Goal: Task Accomplishment & Management: Manage account settings

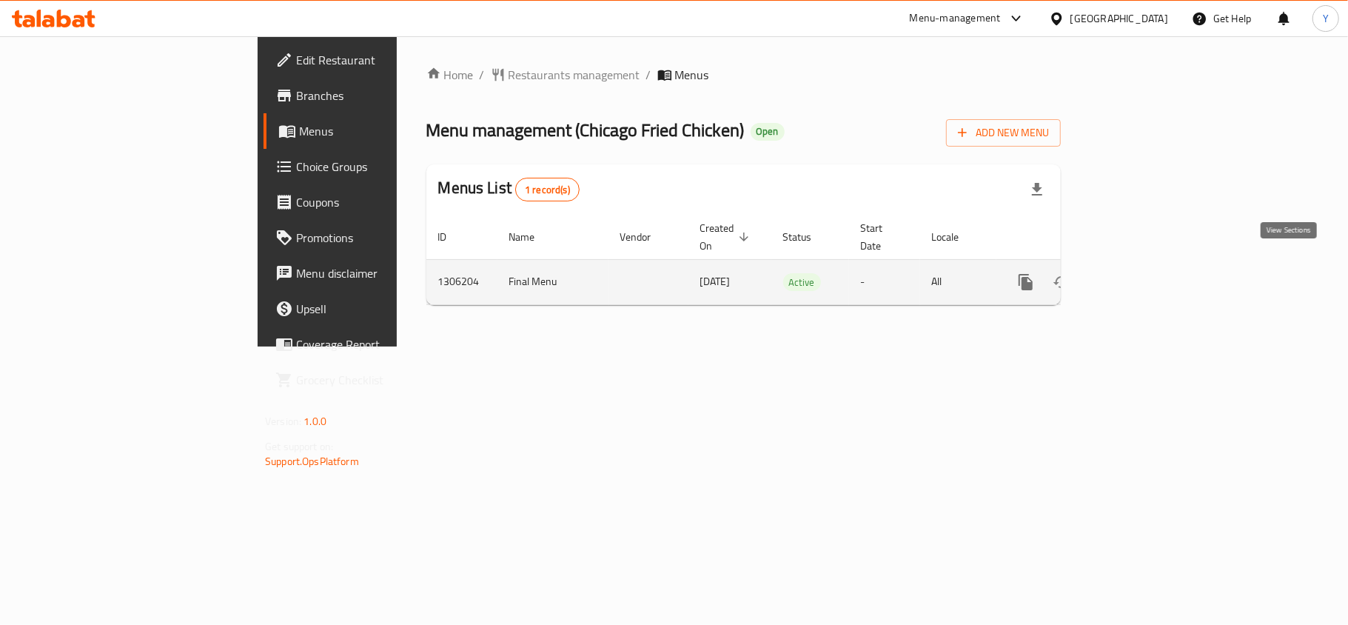
click at [1142, 273] on icon "enhanced table" at bounding box center [1133, 282] width 18 height 18
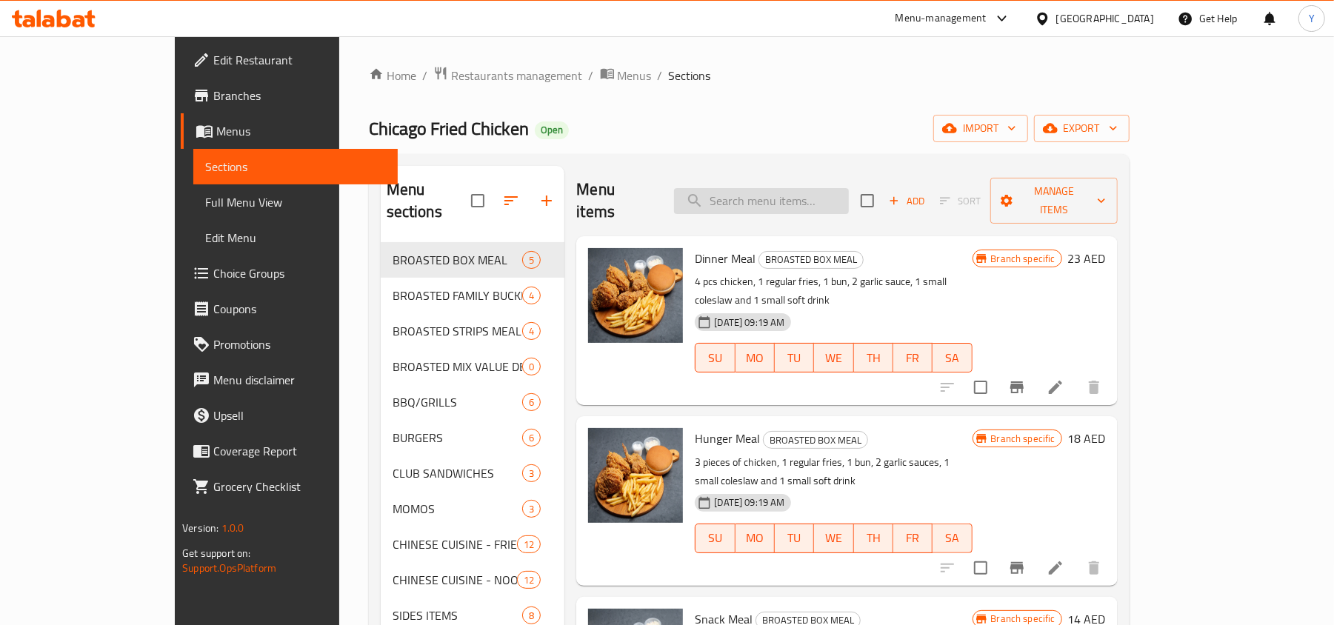
click at [819, 188] on input "search" at bounding box center [761, 201] width 175 height 26
paste input "Cheesy Fries"
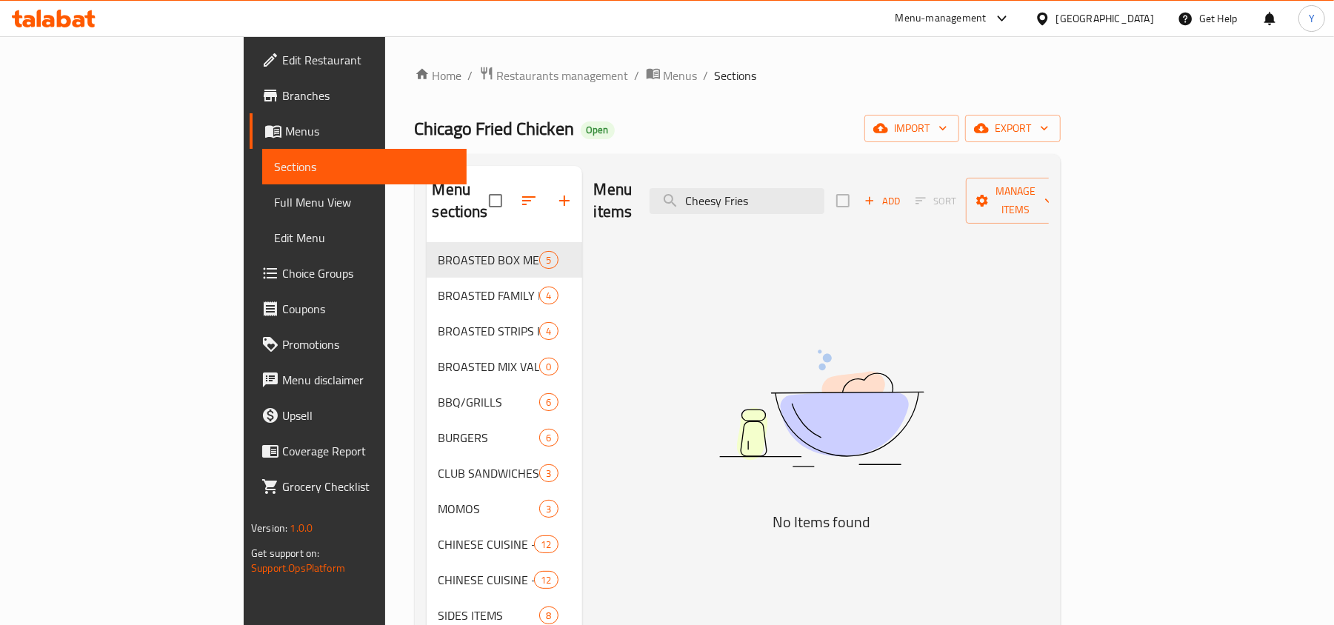
type input "Cheesy Fries"
click at [824, 191] on input "Cheesy Fries" at bounding box center [736, 201] width 175 height 26
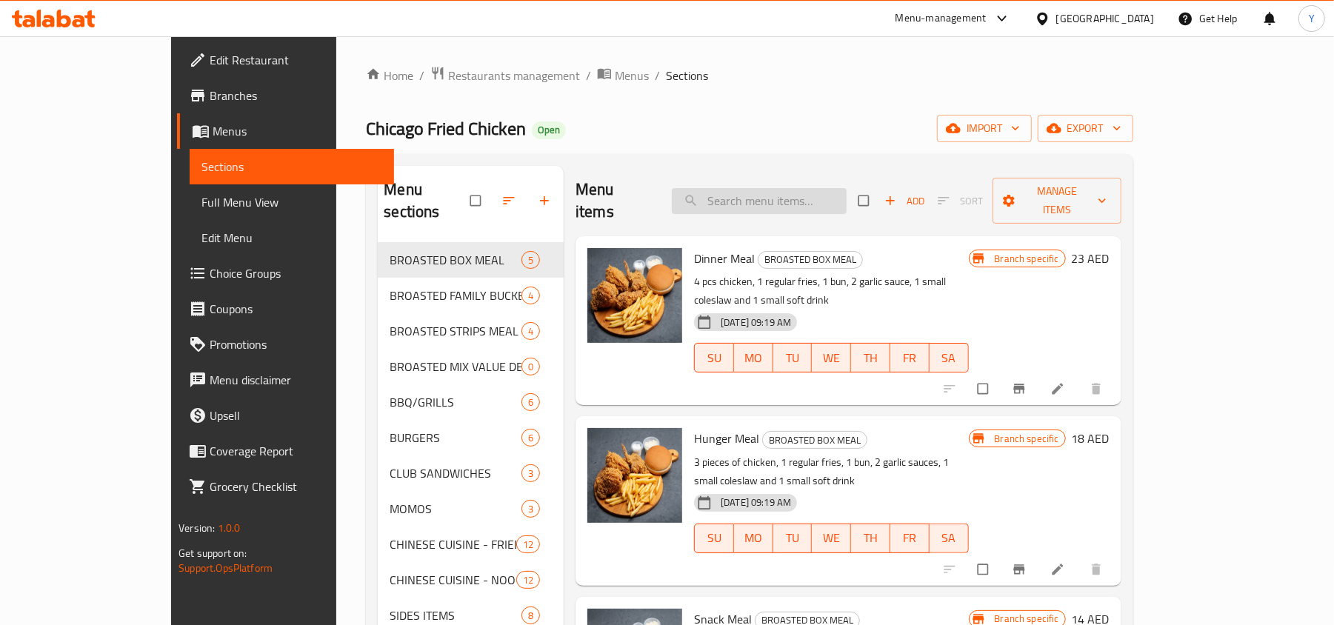
click at [791, 190] on input "search" at bounding box center [759, 201] width 175 height 26
paste input "?getHistoricalData=true"
type input "?getHistoricalData=true"
click at [779, 188] on input "search" at bounding box center [759, 201] width 175 height 26
paste input "Cheesy Fries"
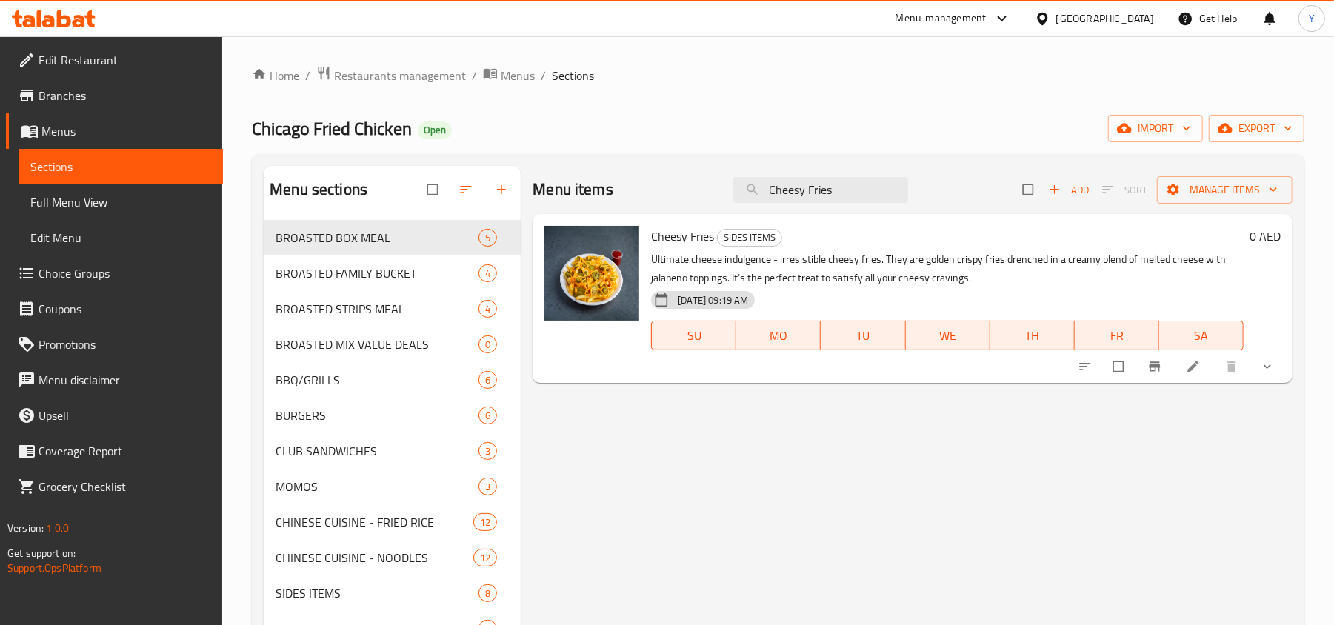
type input "Cheesy Fries"
click at [1189, 365] on icon at bounding box center [1193, 366] width 15 height 15
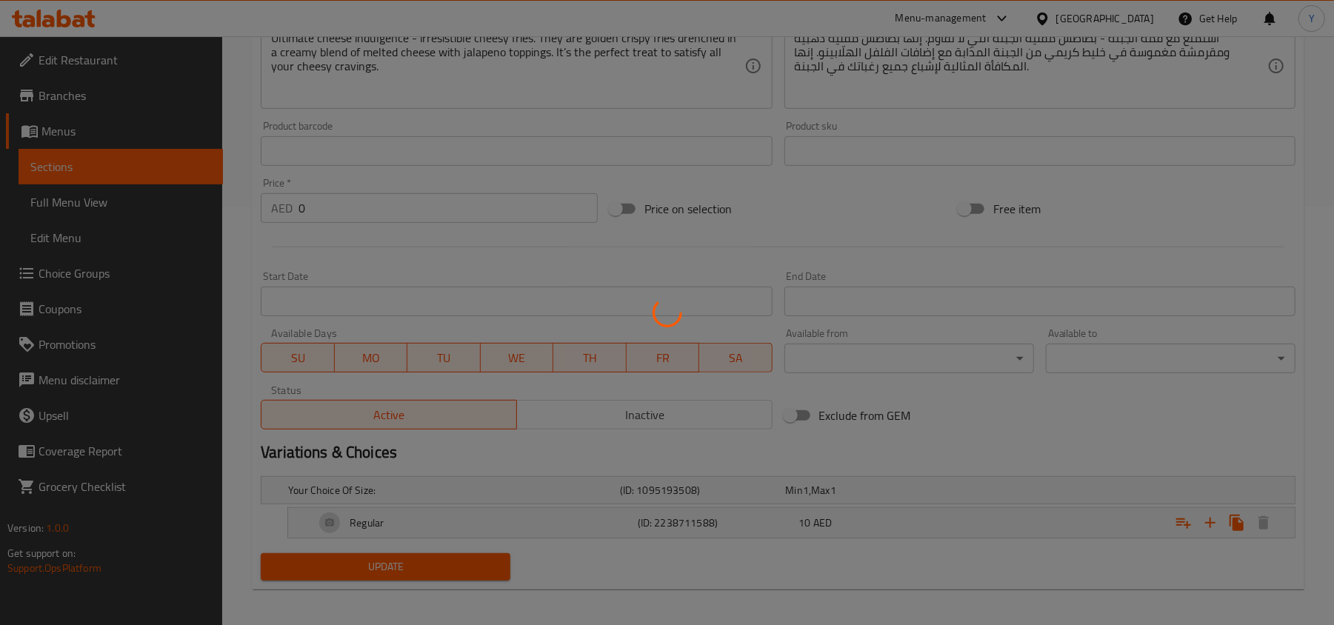
scroll to position [425, 0]
click at [592, 508] on div at bounding box center [667, 312] width 1334 height 625
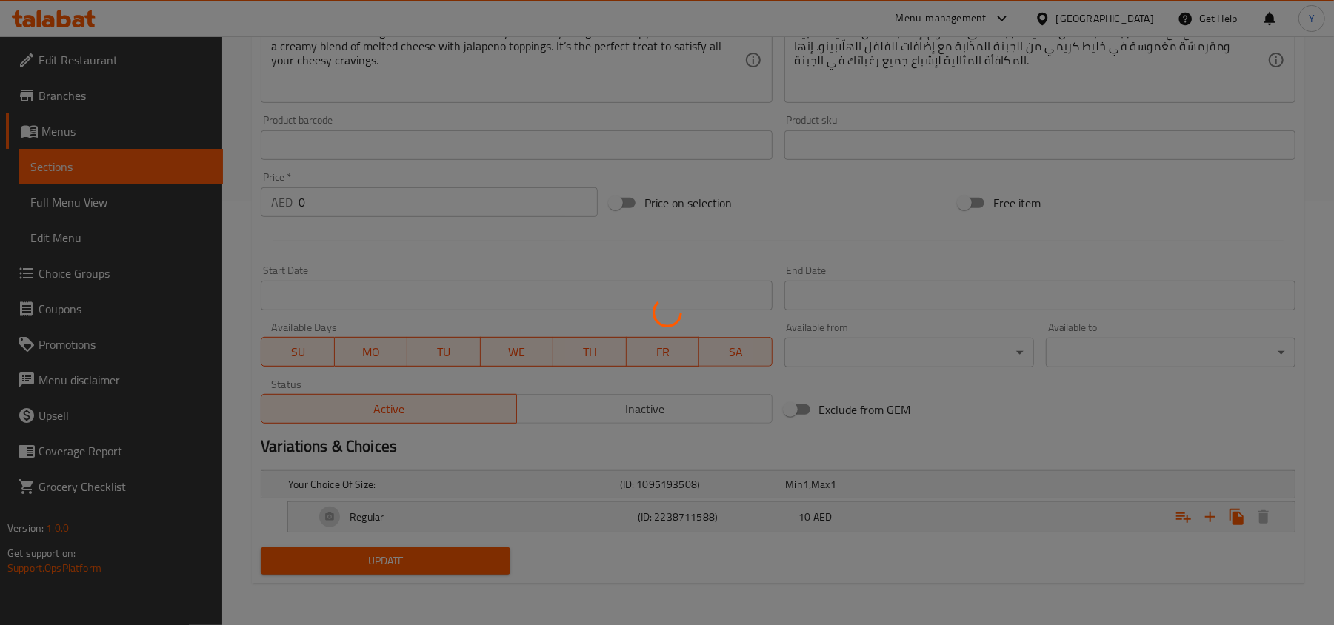
click at [592, 508] on div at bounding box center [667, 312] width 1334 height 625
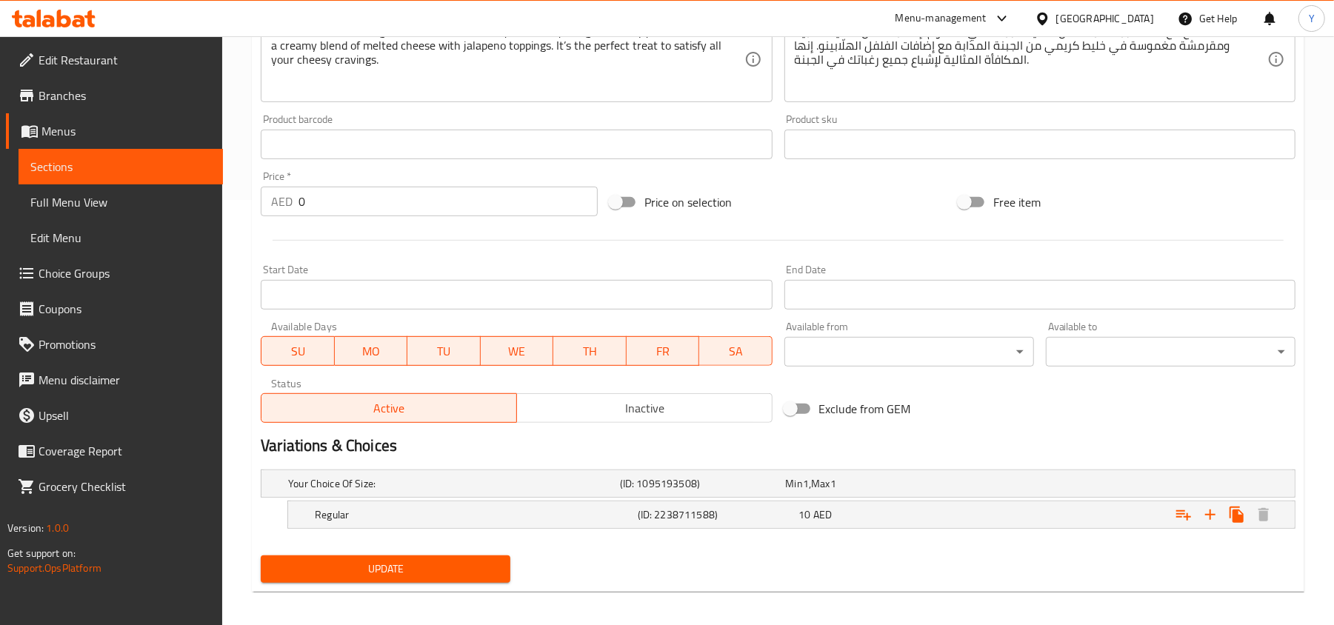
click at [592, 508] on div "Home / Restaurants management / Menus / Sections / item / update SIDES ITEMS se…" at bounding box center [778, 122] width 1052 height 963
click at [592, 491] on h5 "Regular" at bounding box center [451, 483] width 326 height 15
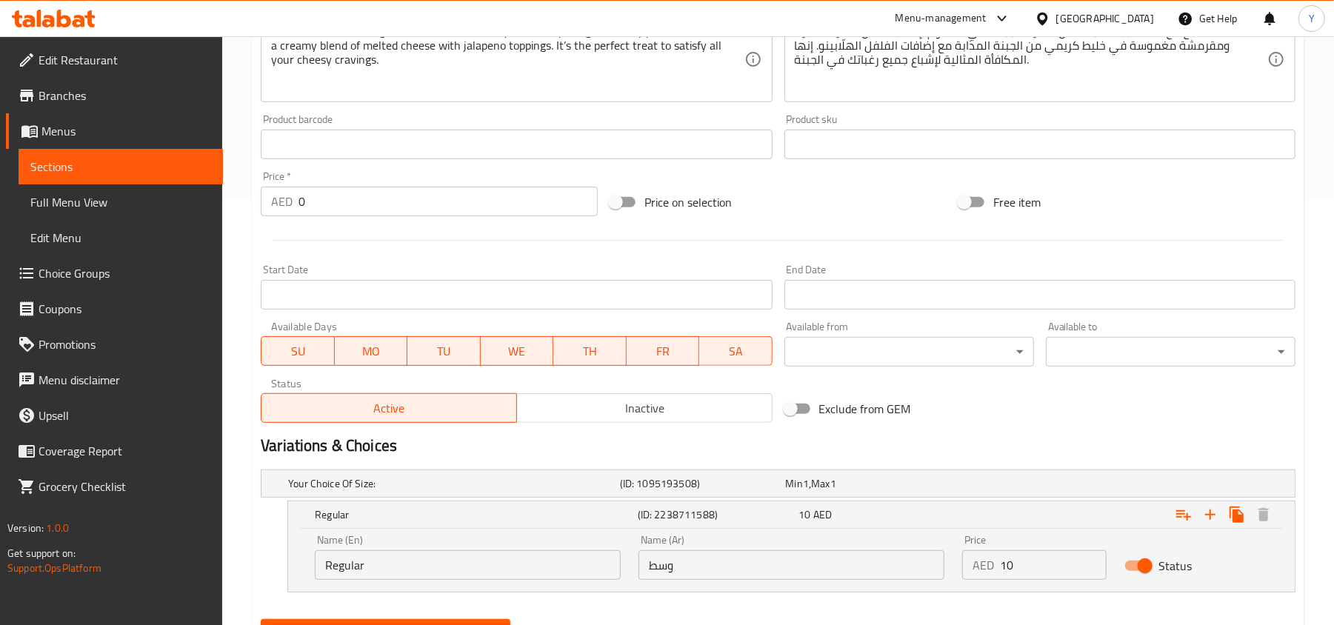
click at [592, 508] on h5 "Regular" at bounding box center [473, 514] width 317 height 15
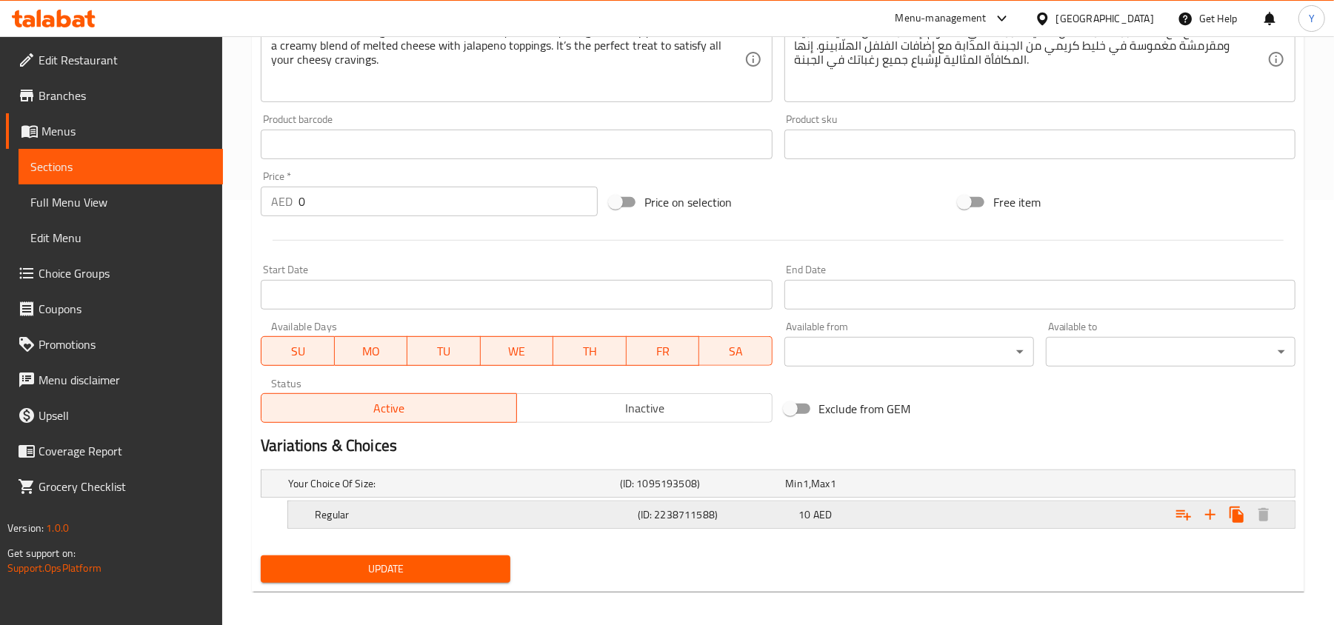
click at [584, 491] on h5 "Regular" at bounding box center [451, 483] width 326 height 15
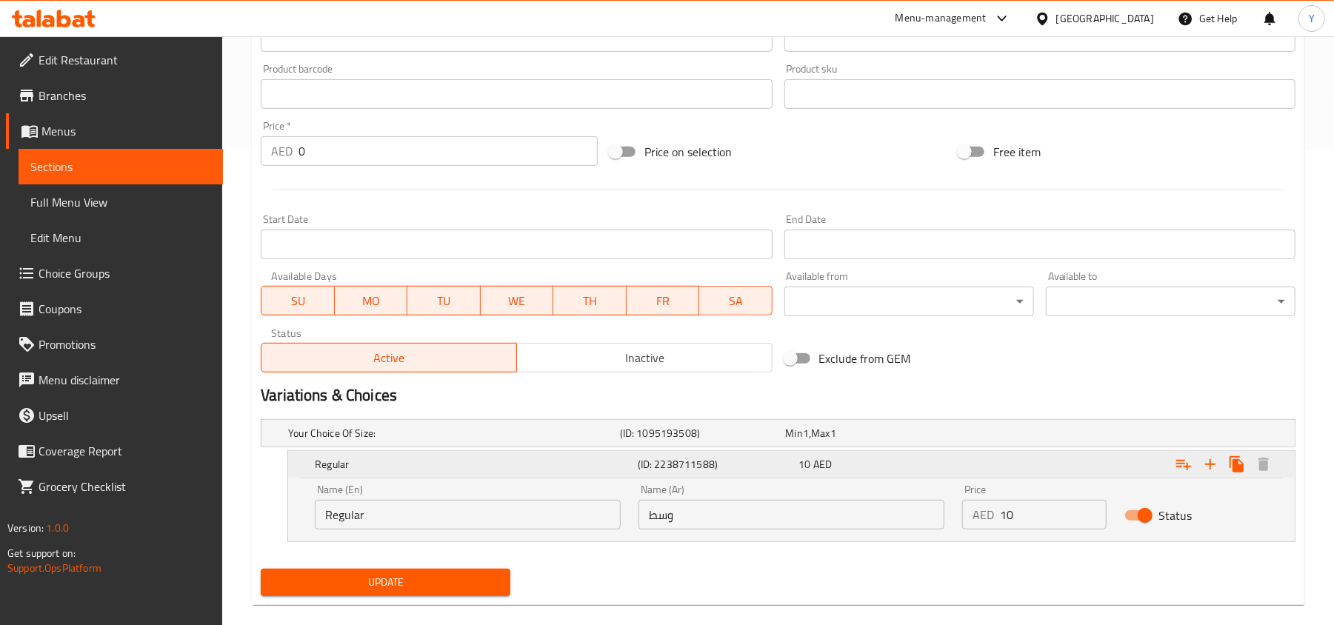
scroll to position [498, 0]
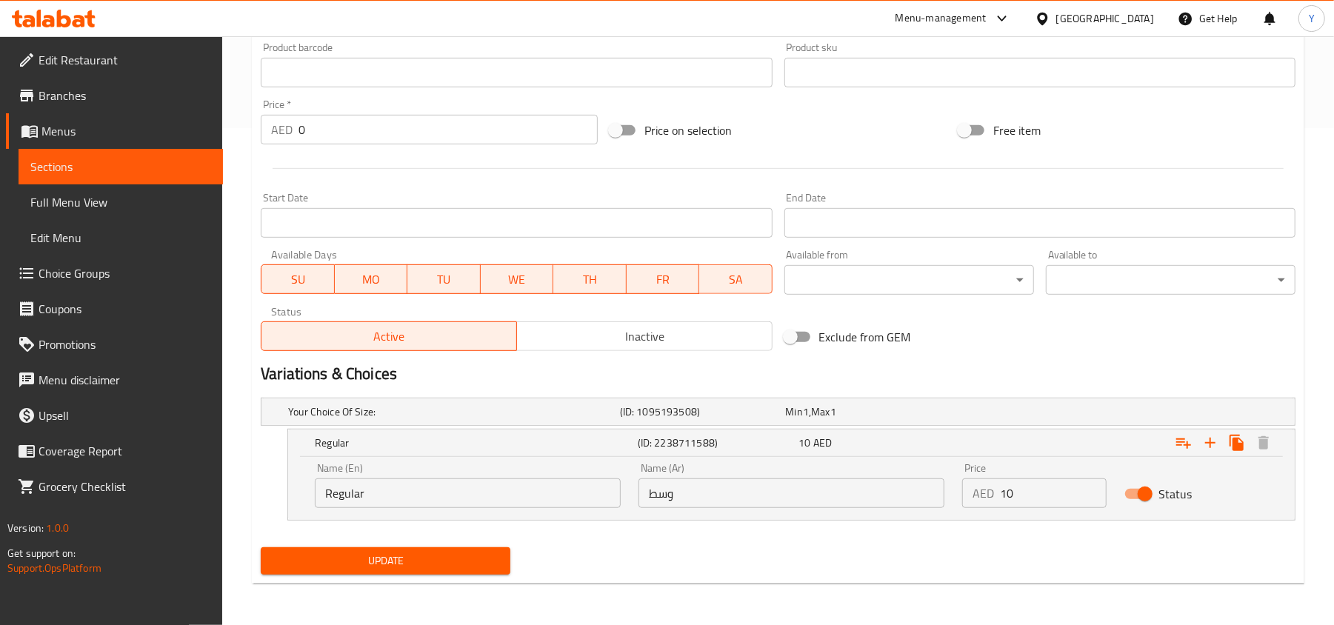
click at [472, 501] on input "Regular" at bounding box center [468, 493] width 306 height 30
click at [678, 493] on input "وسط" at bounding box center [791, 493] width 306 height 30
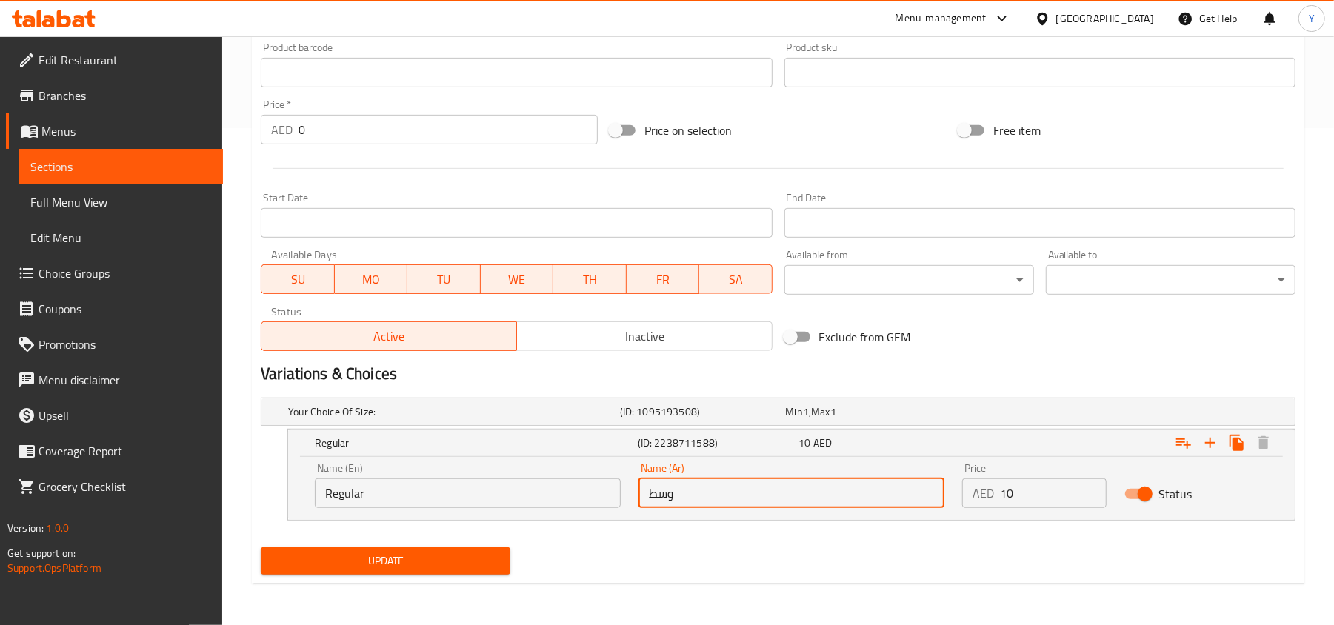
click at [678, 493] on input "وسط" at bounding box center [791, 493] width 306 height 30
type input "عادي"
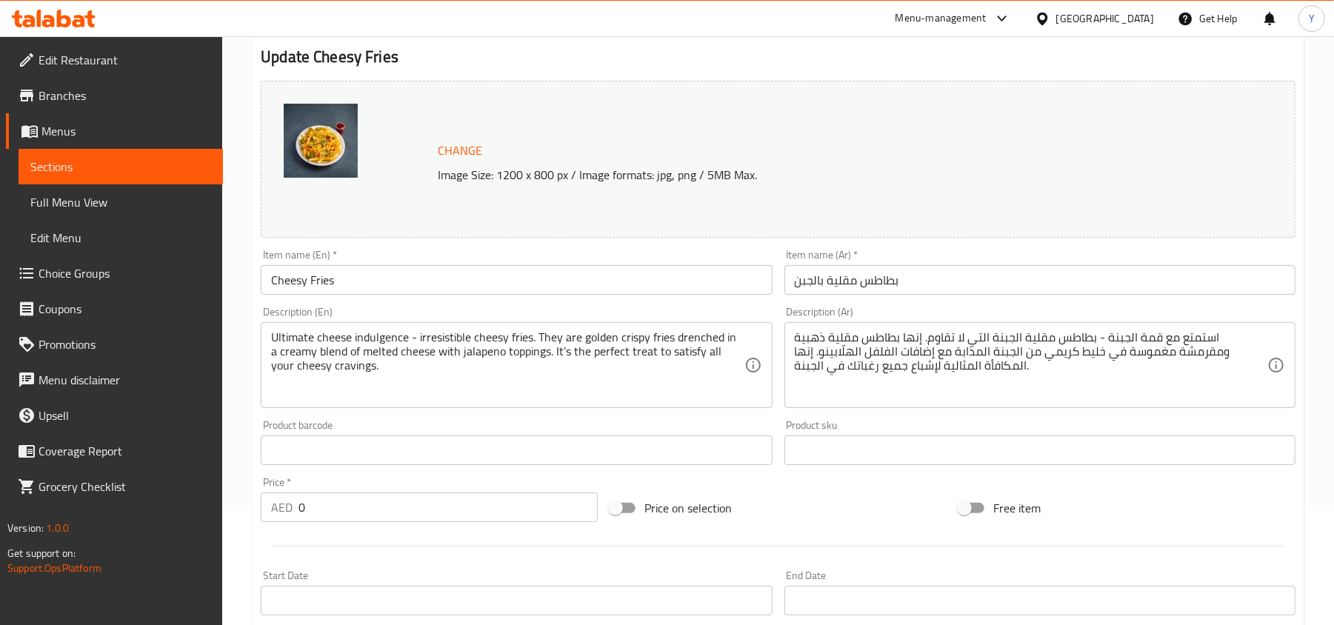
scroll to position [104, 0]
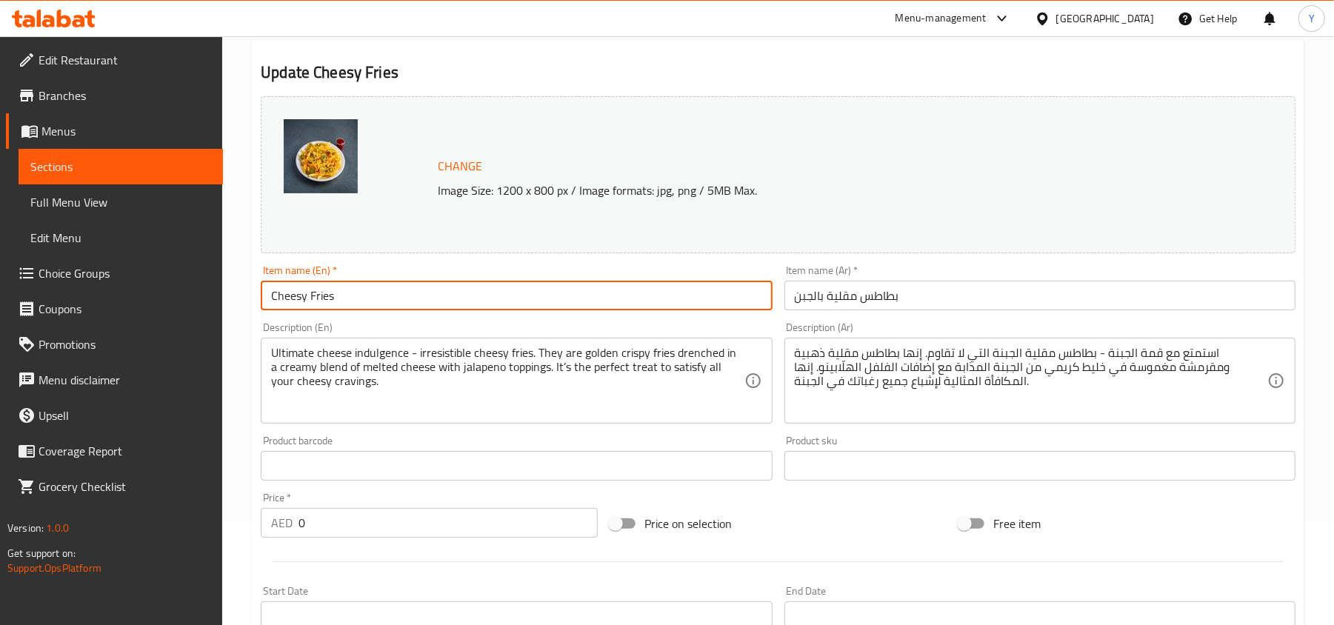
click at [324, 299] on input "Cheesy Fries" at bounding box center [516, 296] width 511 height 30
click at [324, 300] on input "Cheesy Fries" at bounding box center [516, 296] width 511 height 30
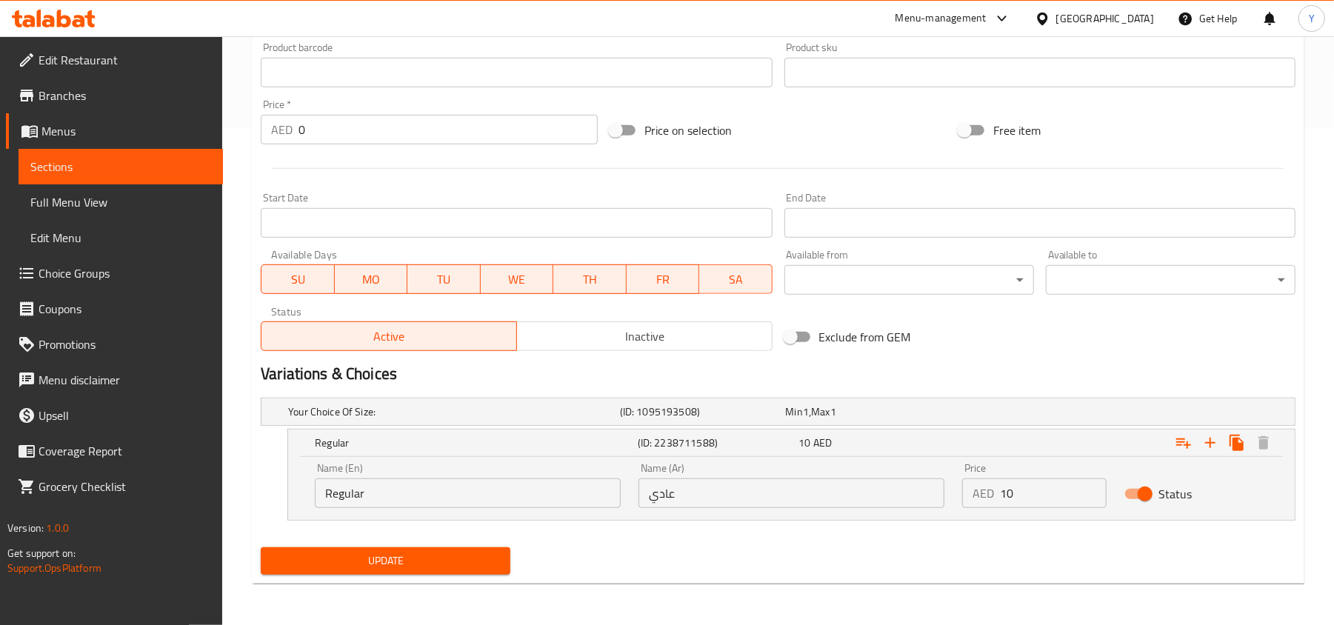
click at [326, 546] on div "Update" at bounding box center [385, 560] width 261 height 39
click at [327, 569] on span "Update" at bounding box center [386, 561] width 226 height 19
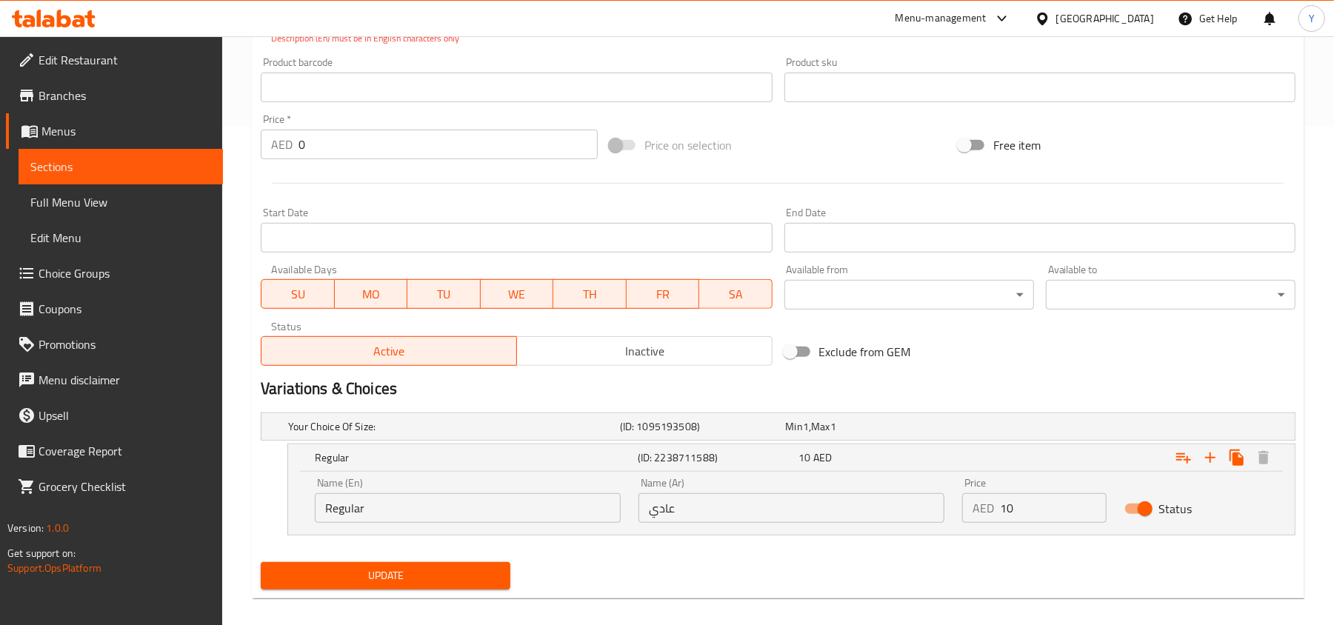
scroll to position [147, 0]
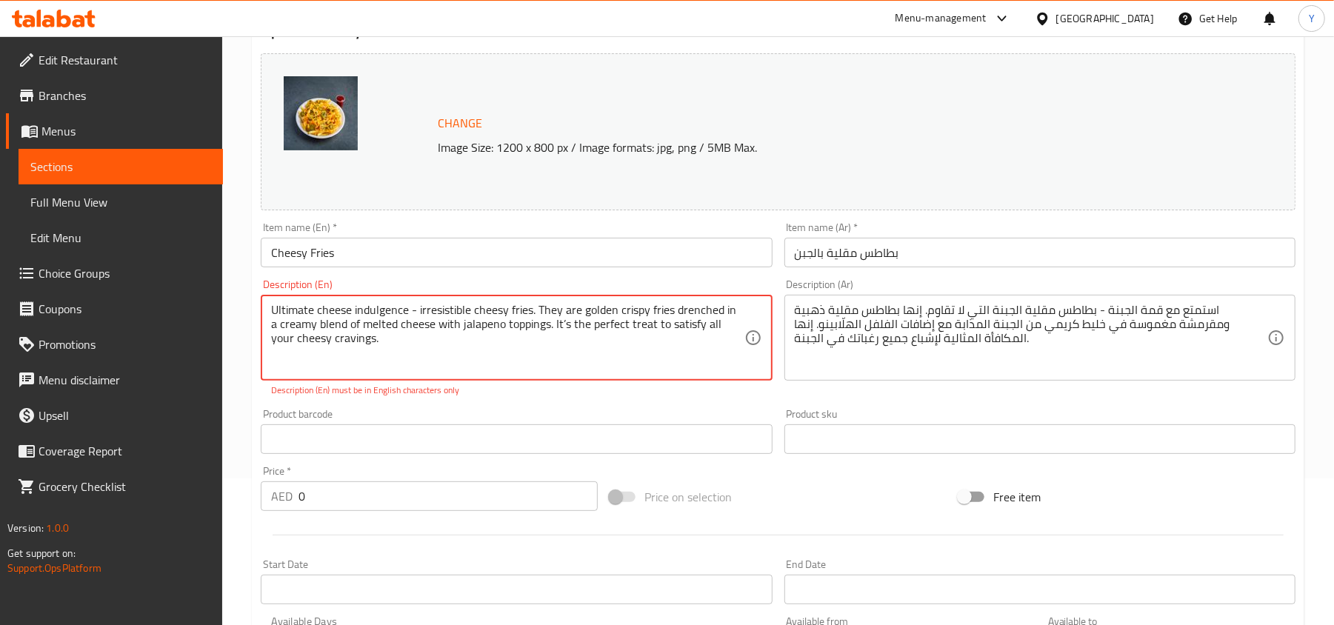
click at [335, 312] on textarea "Ultimate cheese indulgence - irresistible cheesy fries. They are golden crispy …" at bounding box center [507, 338] width 472 height 70
click at [371, 297] on div "Ultimate cheese indulgence - irresistible cheesy fries. They are golden crispy …" at bounding box center [516, 338] width 511 height 86
click at [526, 361] on textarea "Ultimate cheese indulgence - irresistible cheesy fries. They are golden crispy …" at bounding box center [507, 338] width 472 height 70
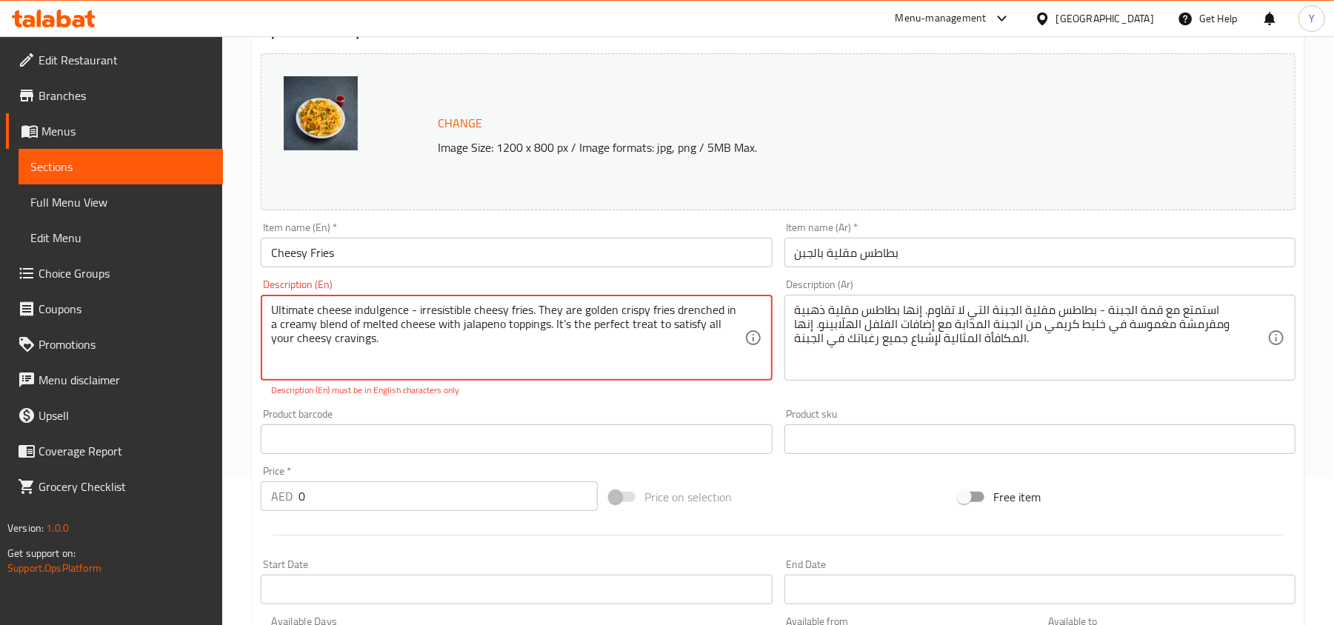
click at [595, 306] on textarea "Ultimate cheese indulgence - irresistible cheesy fries. They are golden crispy …" at bounding box center [507, 338] width 472 height 70
click at [609, 335] on textarea "Ultimate cheese indulgence - irresistible cheesy fries. They are golden crispy …" at bounding box center [507, 338] width 472 height 70
drag, startPoint x: 532, startPoint y: 308, endPoint x: 221, endPoint y: 311, distance: 311.0
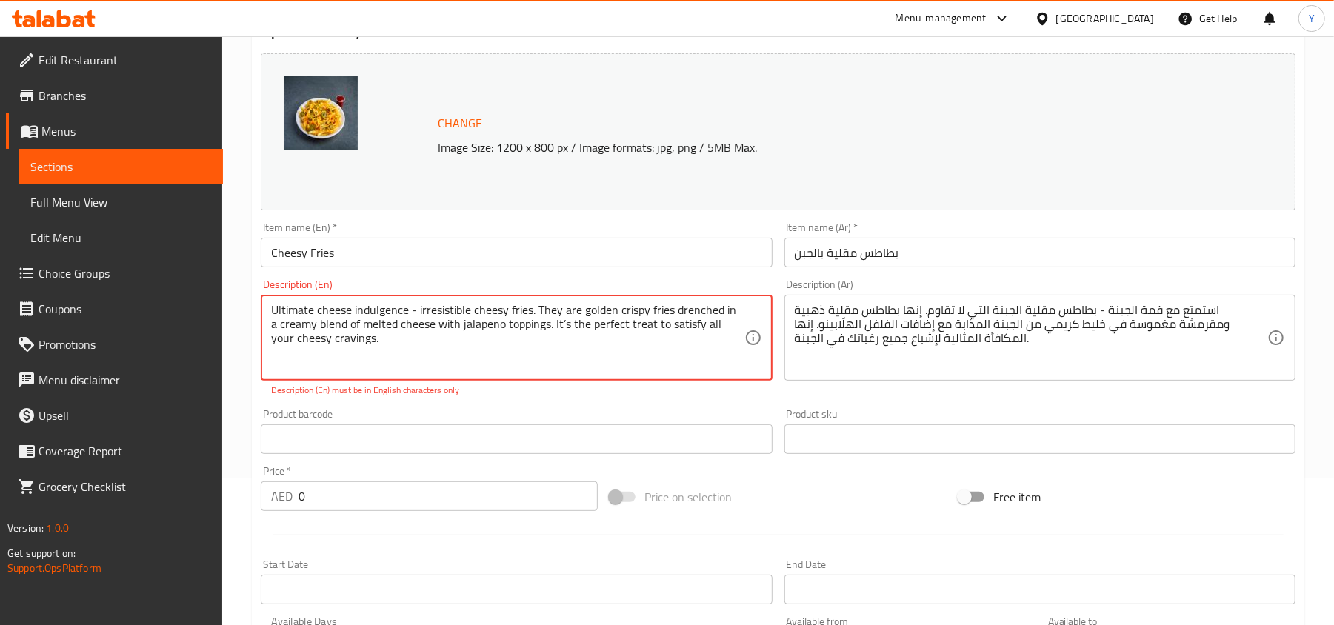
click at [221, 311] on div "Edit Restaurant Branches Menus Sections Full Menu View Edit Menu Choice Groups …" at bounding box center [667, 441] width 1334 height 1102
paste textarea "Ultimate cheese indulgence - irresistible cheesy fries"
drag, startPoint x: 535, startPoint y: 312, endPoint x: 786, endPoint y: 306, distance: 251.8
click at [786, 306] on div "Change Image Size: 1200 x 800 px / Image formats: jpg, png / 5MB Max. Item name…" at bounding box center [778, 385] width 1046 height 676
click at [273, 327] on textarea "Ultimate cheese indulgence - irresistible cheesy fries. They are golden crispy …" at bounding box center [507, 338] width 472 height 70
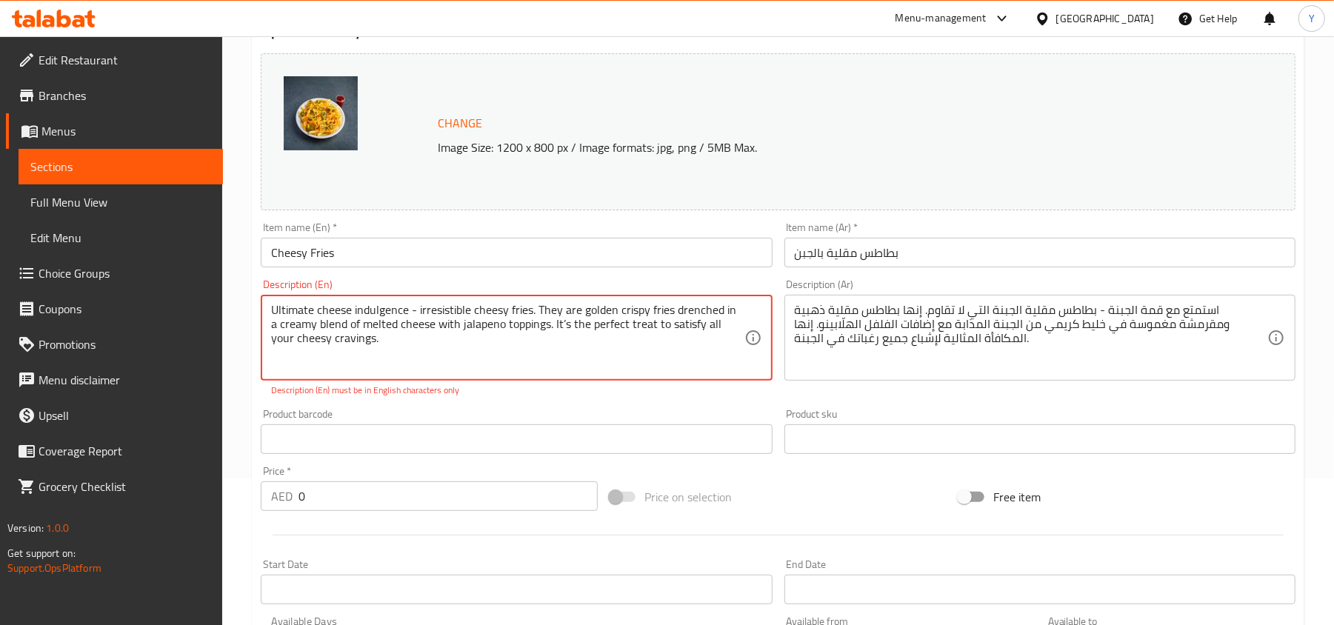
drag, startPoint x: 271, startPoint y: 326, endPoint x: 541, endPoint y: 324, distance: 269.6
click at [541, 324] on textarea "Ultimate cheese indulgence - irresistible cheesy fries. They are golden crispy …" at bounding box center [507, 338] width 472 height 70
click at [546, 327] on textarea "Ultimate cheese indulgence - irresistible cheesy fries. They are golden crispy …" at bounding box center [507, 338] width 472 height 70
drag, startPoint x: 546, startPoint y: 327, endPoint x: 585, endPoint y: 348, distance: 44.7
click at [585, 348] on textarea "Ultimate cheese indulgence - irresistible cheesy fries. They are golden crispy …" at bounding box center [507, 338] width 472 height 70
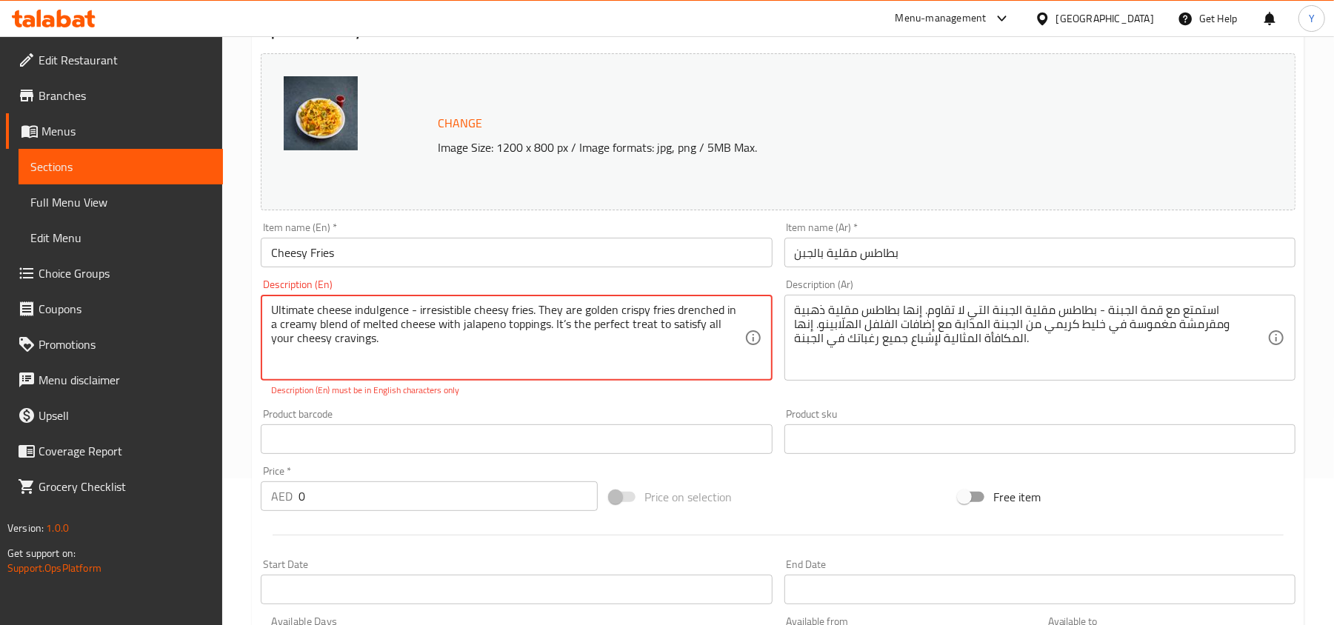
click at [588, 336] on textarea "Ultimate cheese indulgence - irresistible cheesy fries. They are golden crispy …" at bounding box center [507, 338] width 472 height 70
click at [555, 327] on textarea "Ultimate cheese indulgence - irresistible cheesy fries. They are golden crispy …" at bounding box center [507, 338] width 472 height 70
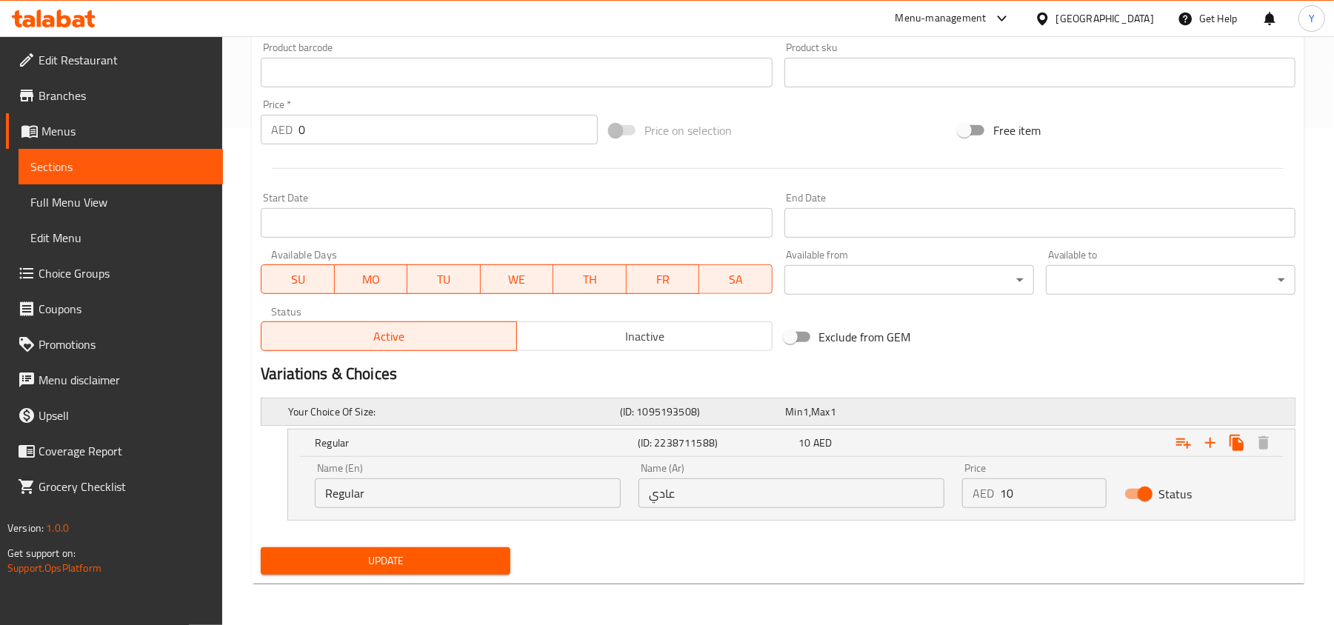
scroll to position [104, 0]
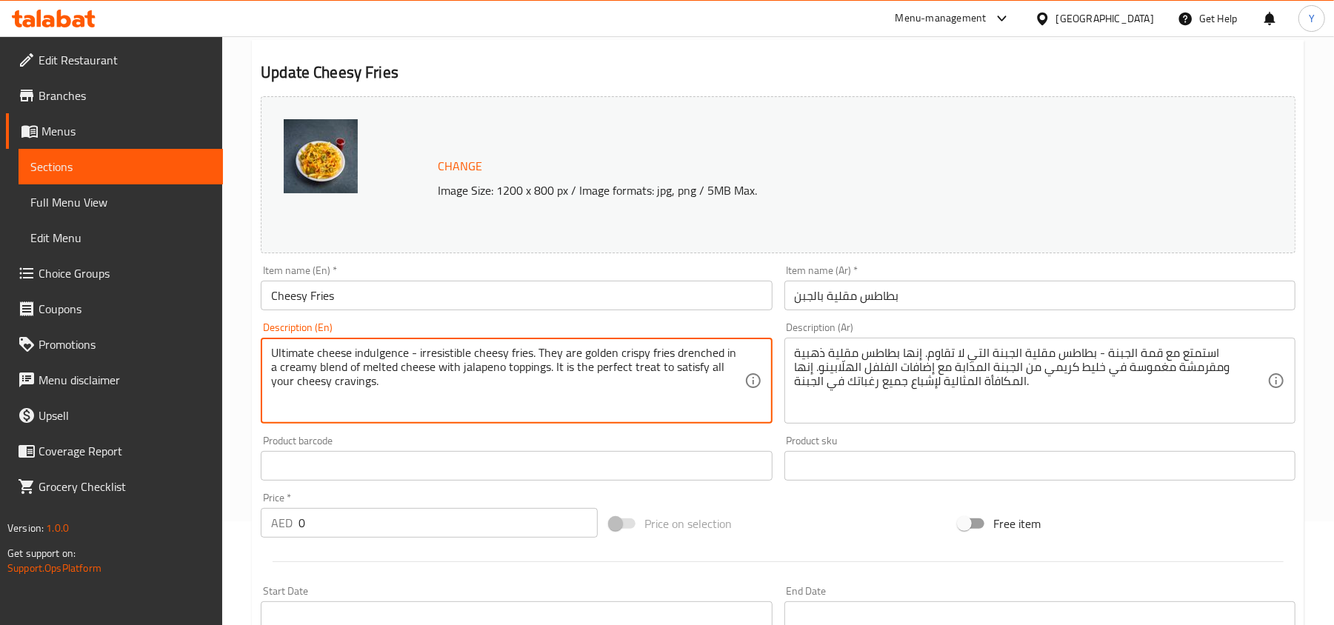
type textarea "Ultimate cheese indulgence - irresistible cheesy fries. They are golden crispy …"
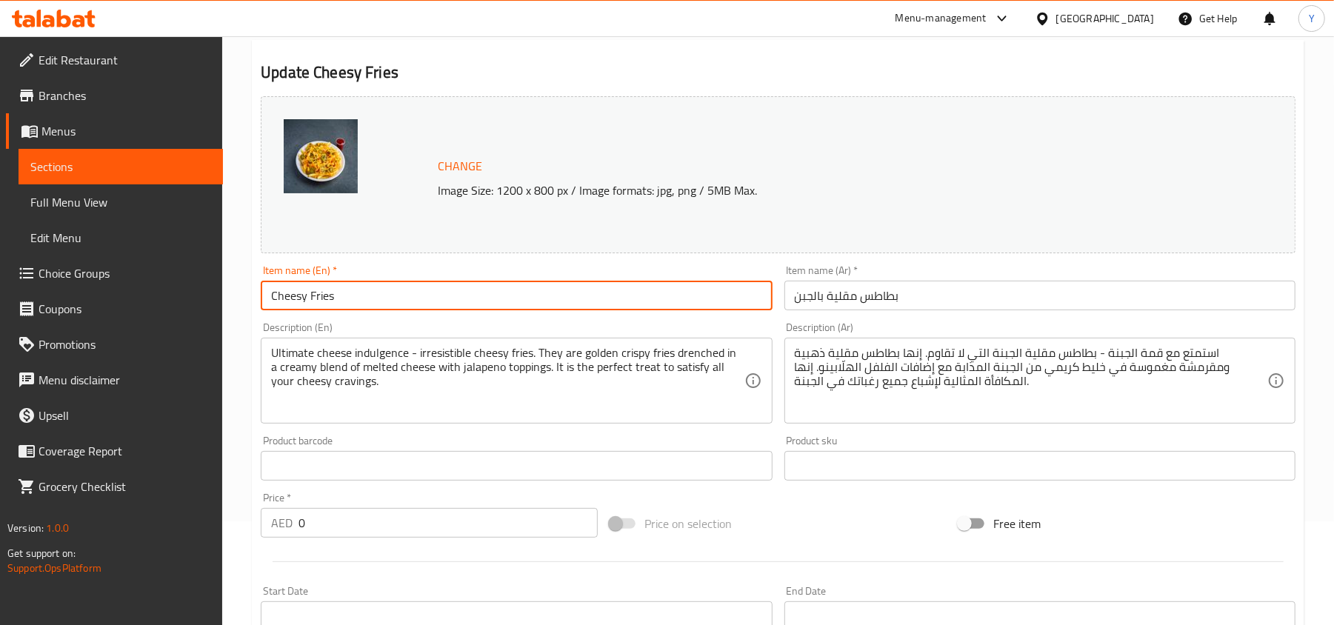
click at [329, 302] on input "Cheesy Fries" at bounding box center [516, 296] width 511 height 30
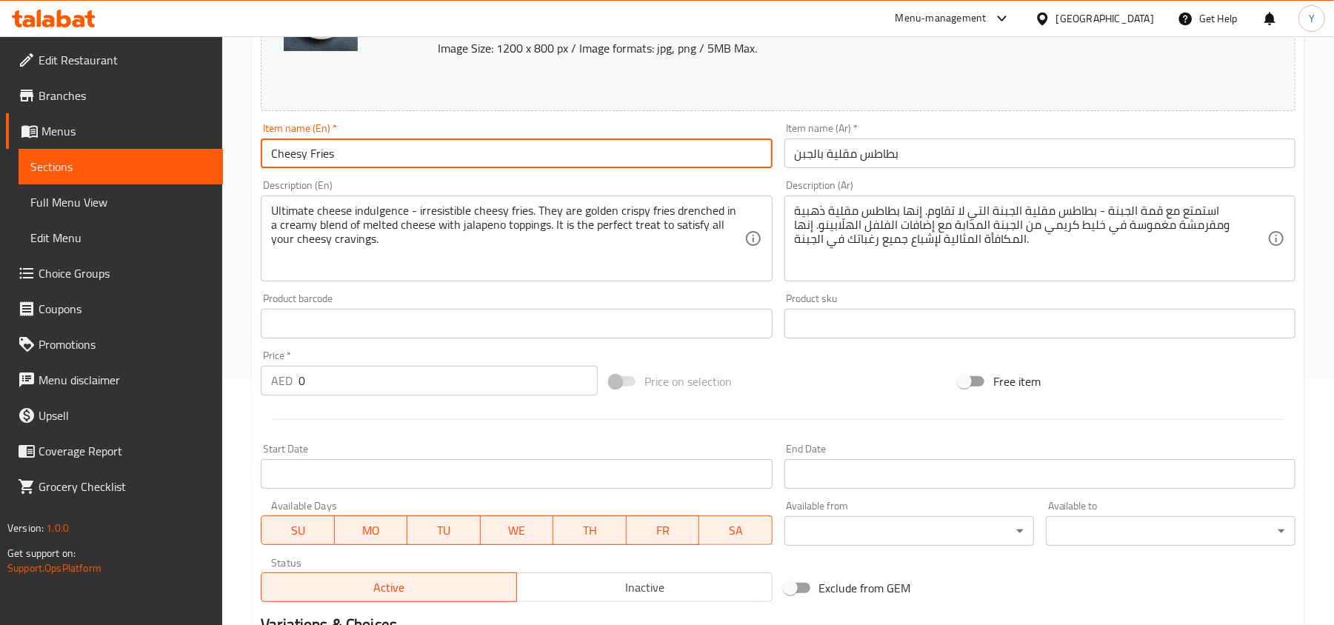
scroll to position [498, 0]
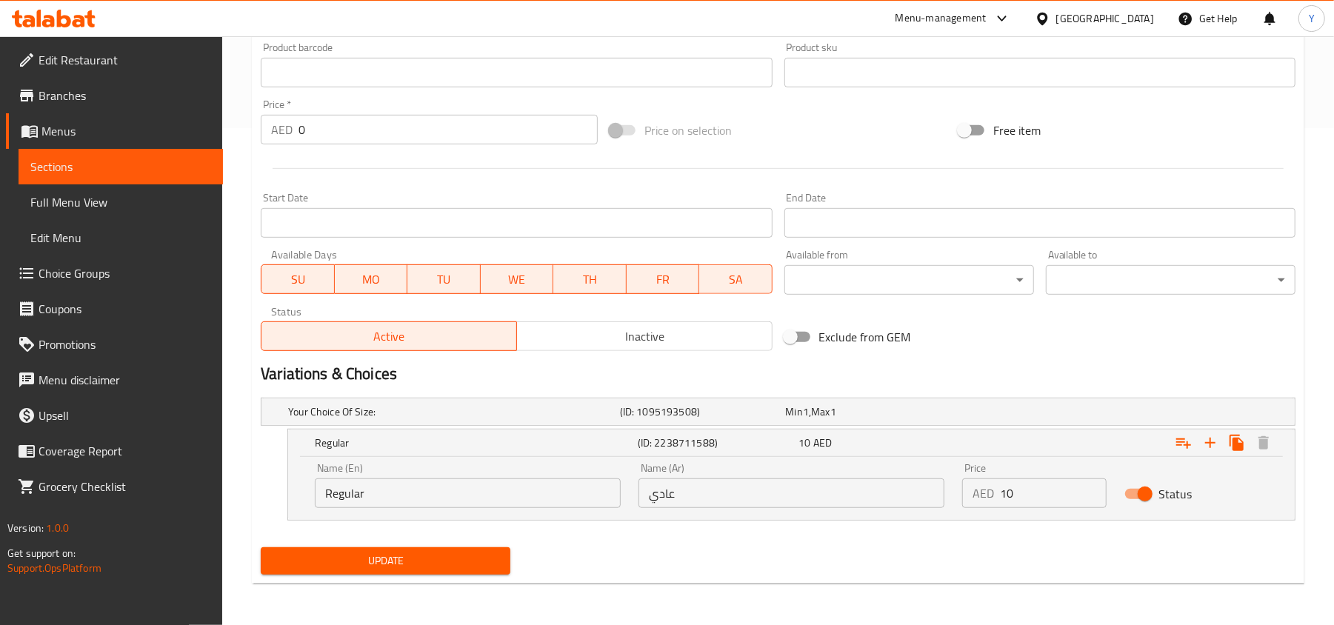
click at [384, 575] on div "Update" at bounding box center [385, 560] width 261 height 39
click at [387, 552] on span "Update" at bounding box center [386, 561] width 226 height 19
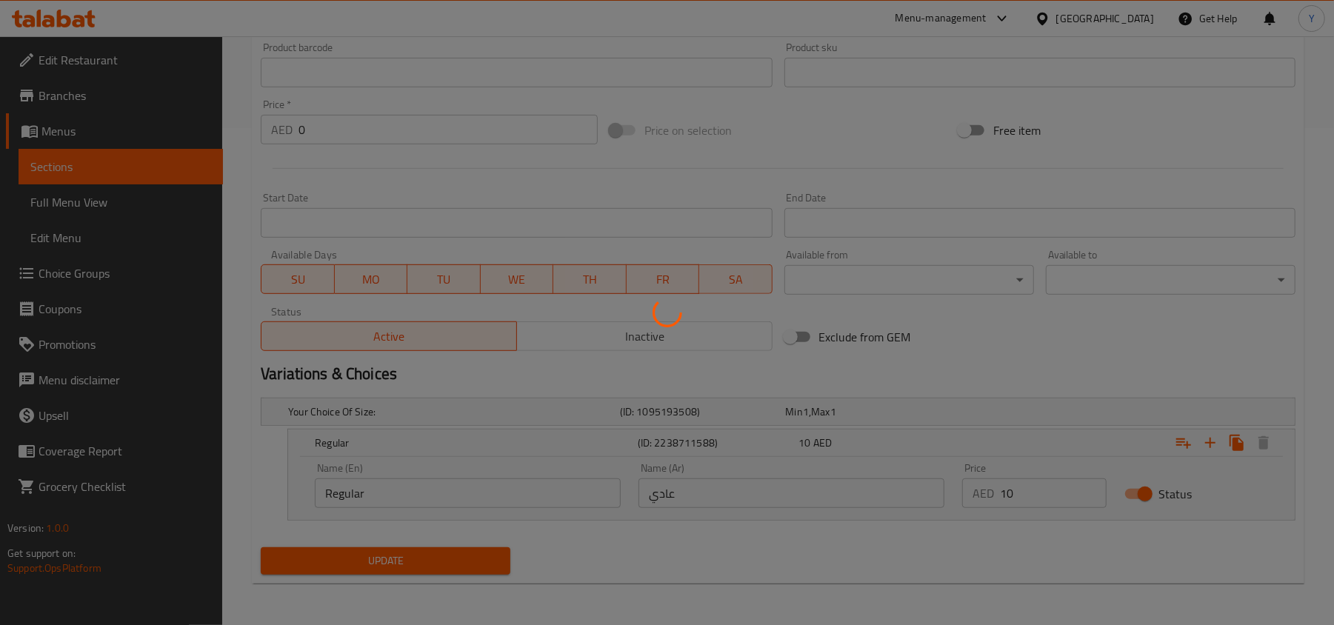
click at [111, 201] on div at bounding box center [667, 312] width 1334 height 625
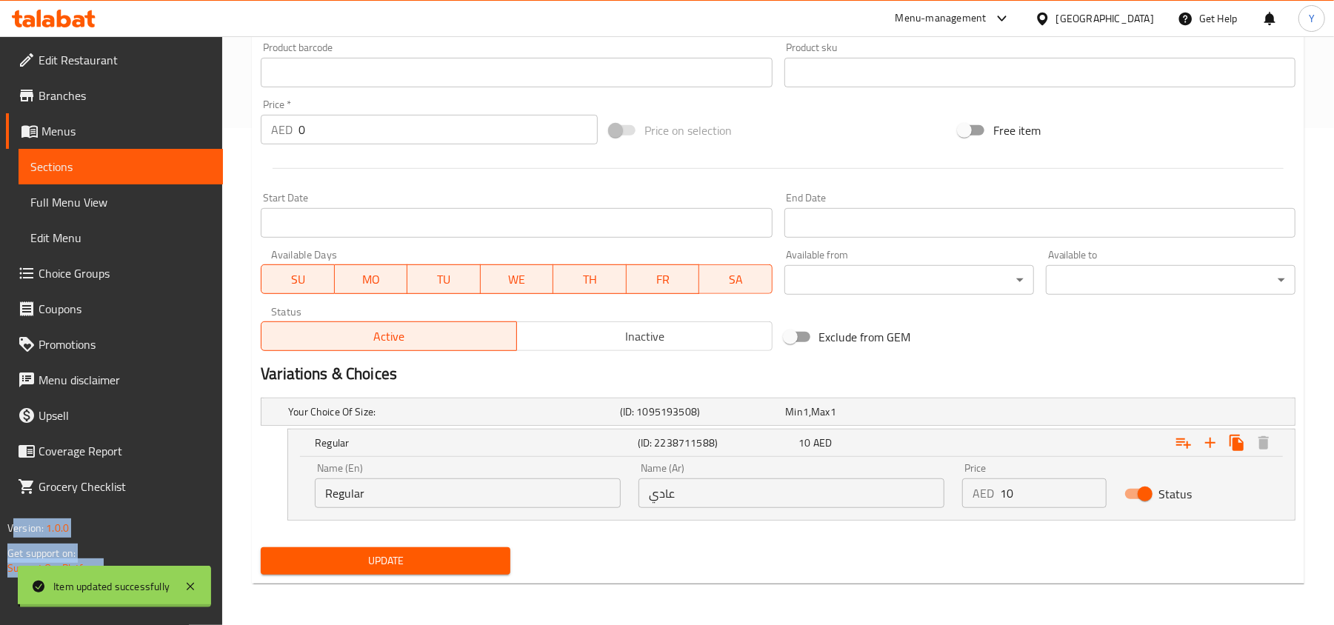
click at [111, 201] on div "Edit Restaurant Branches Menus Sections Full Menu View Edit Menu Choice Groups …" at bounding box center [667, 82] width 1334 height 1086
click at [111, 201] on span "Full Menu View" at bounding box center [120, 202] width 181 height 18
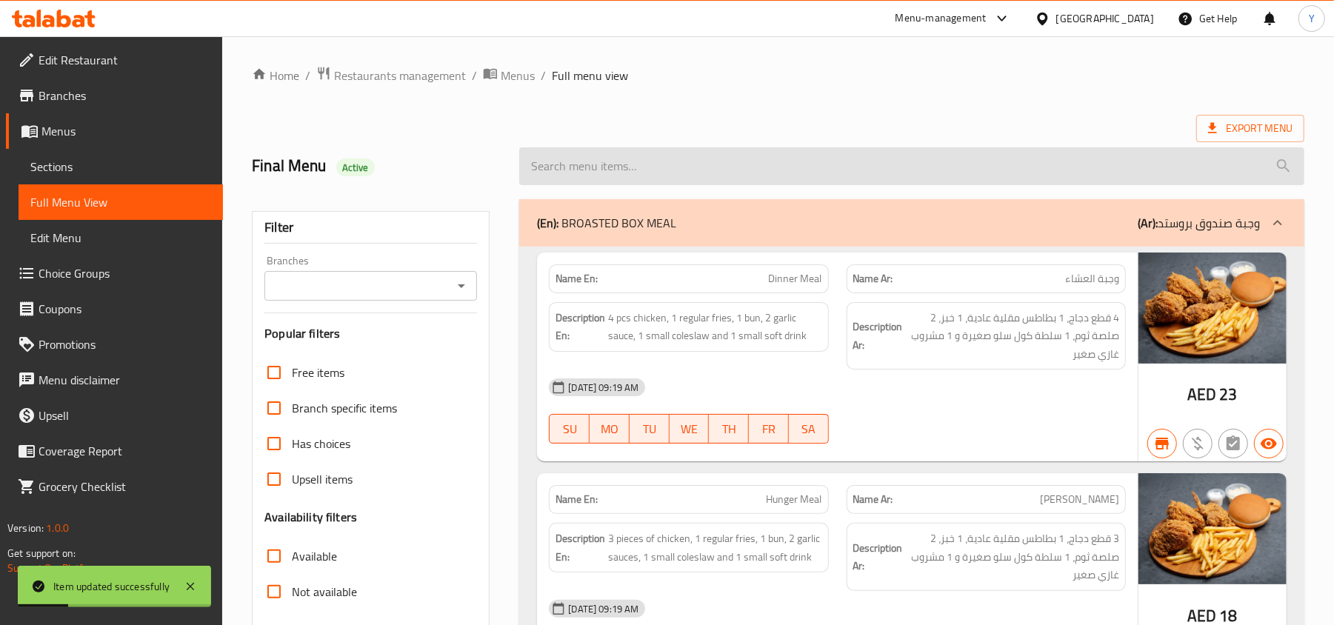
click at [696, 172] on input "search" at bounding box center [911, 166] width 785 height 38
paste input "Cheesy Fries"
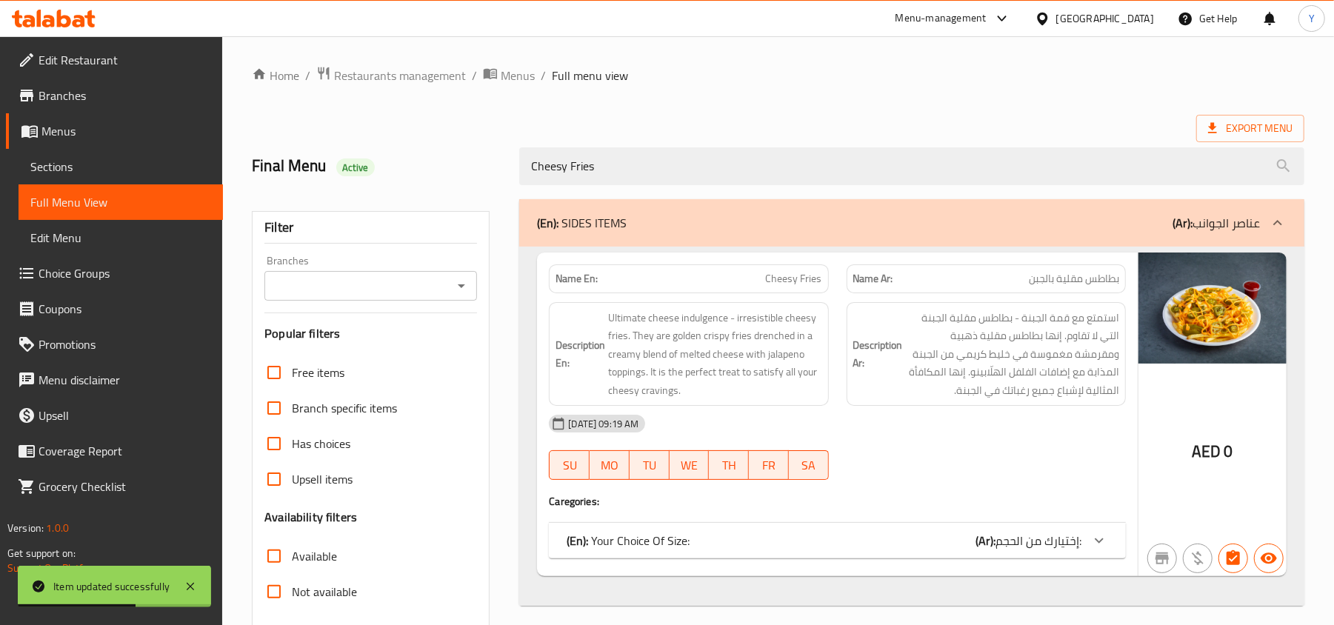
type input "Cheesy Fries"
click at [886, 544] on div "(En): Your Choice Of Size: (Ar): إختيارك من الحجم:" at bounding box center [823, 541] width 515 height 18
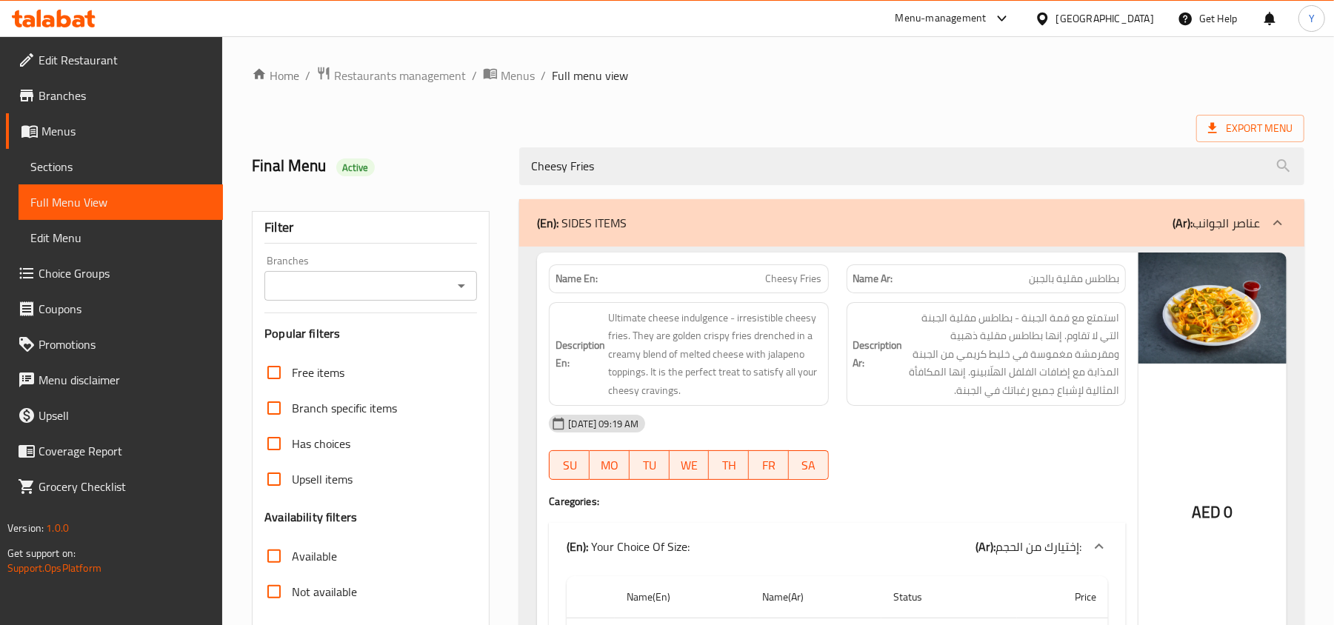
click at [1105, 13] on div "[GEOGRAPHIC_DATA]" at bounding box center [1105, 18] width 98 height 16
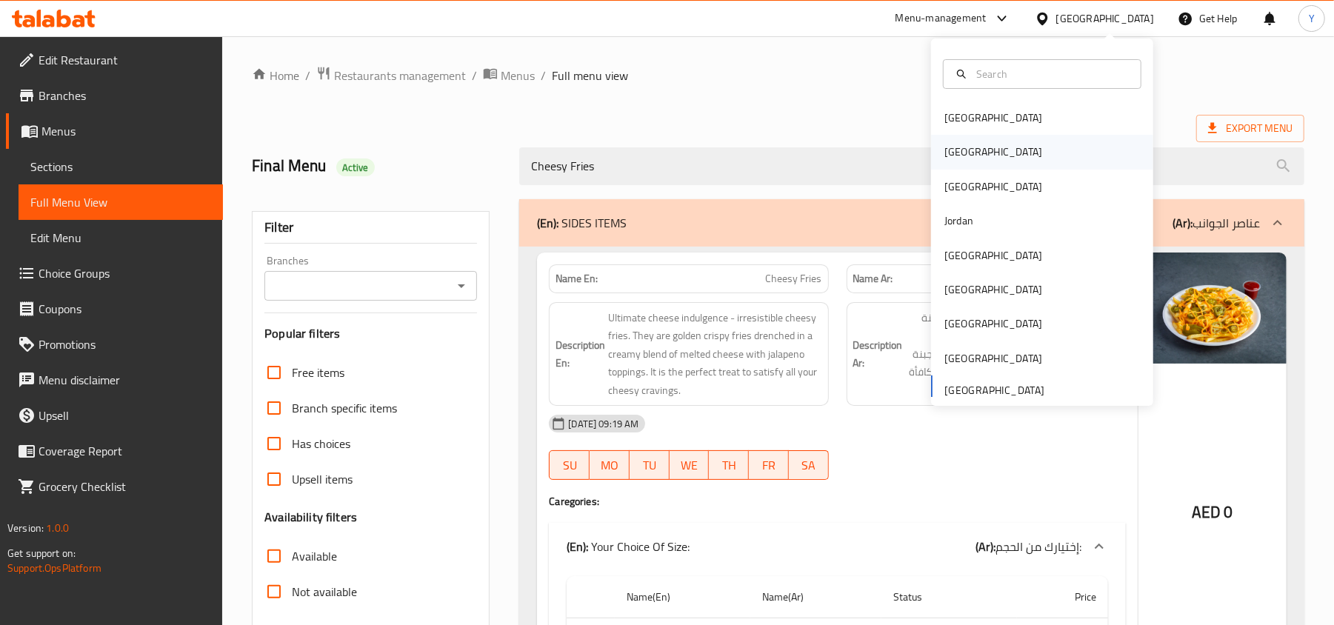
click at [970, 153] on div "[GEOGRAPHIC_DATA]" at bounding box center [1042, 152] width 222 height 34
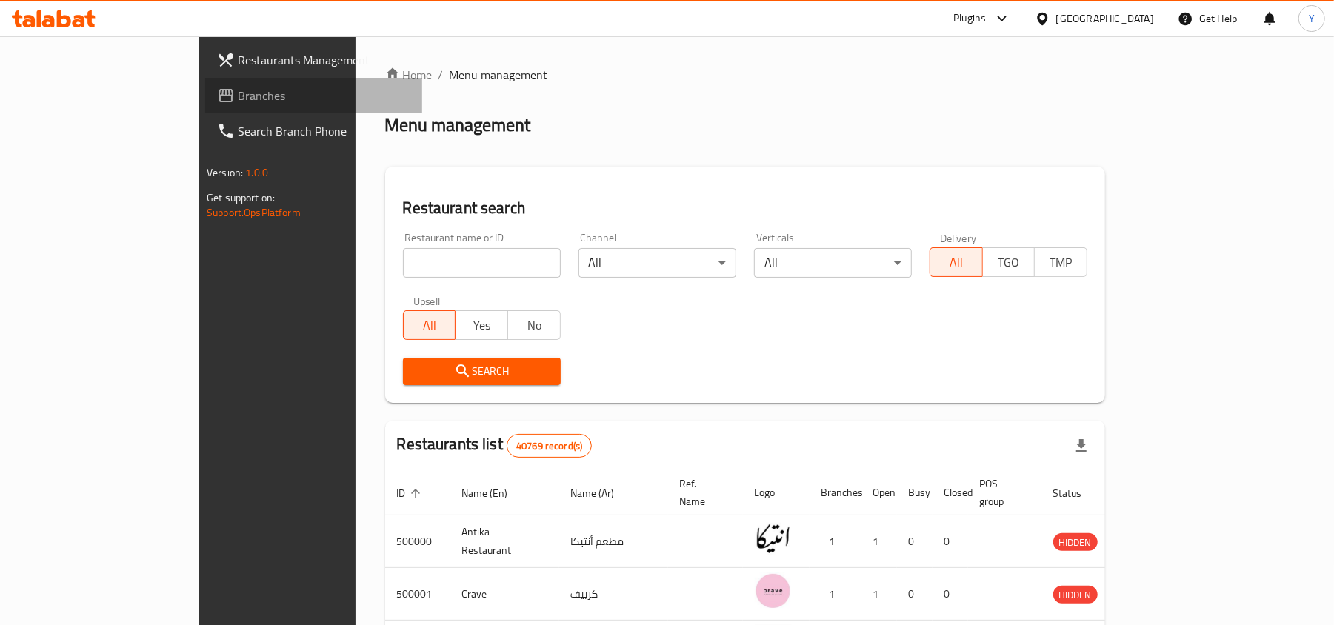
click at [205, 104] on link "Branches" at bounding box center [313, 96] width 217 height 36
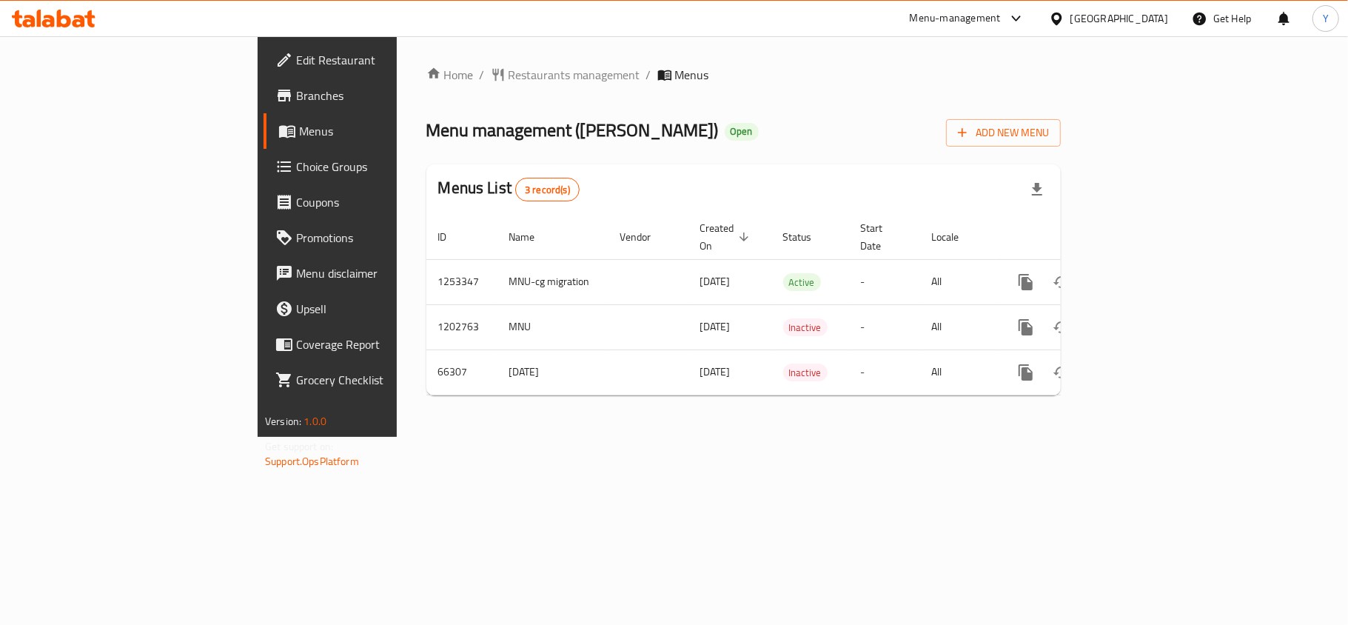
click at [296, 96] on span "Branches" at bounding box center [383, 96] width 175 height 18
